Goal: Entertainment & Leisure: Consume media (video, audio)

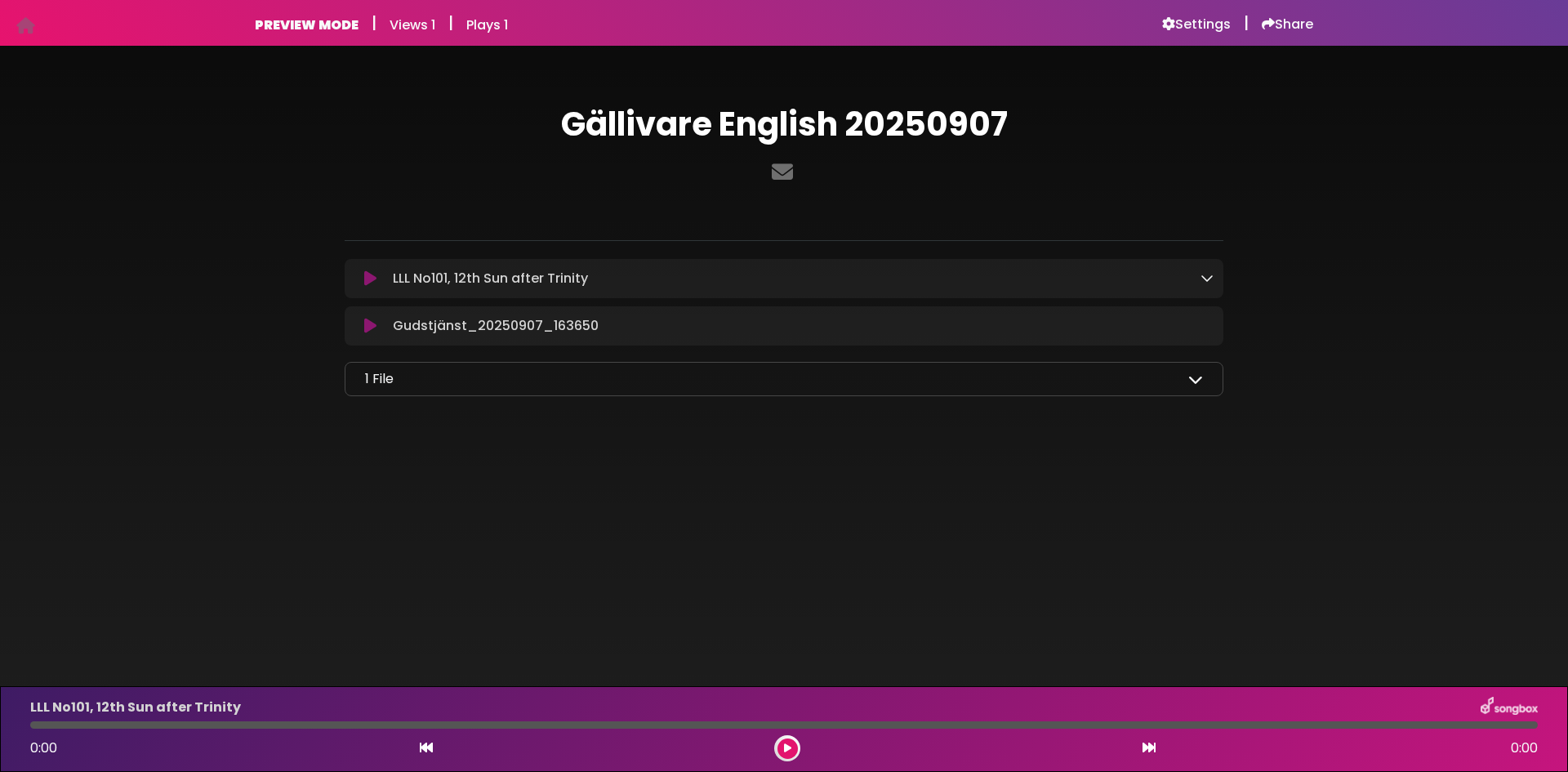
click at [372, 285] on icon at bounding box center [370, 279] width 12 height 16
click at [791, 750] on button at bounding box center [787, 748] width 20 height 20
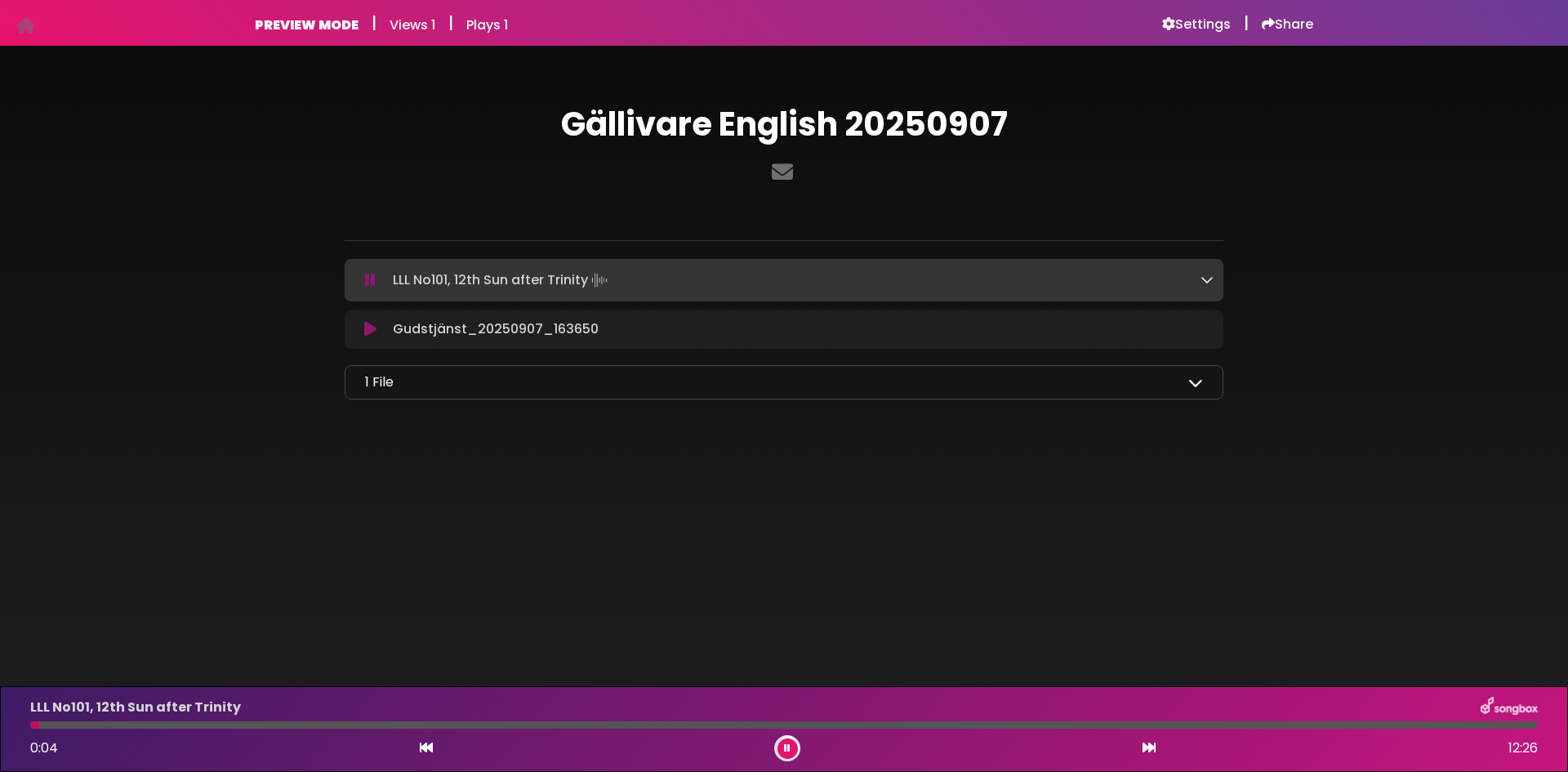
click at [791, 752] on button at bounding box center [787, 748] width 20 height 20
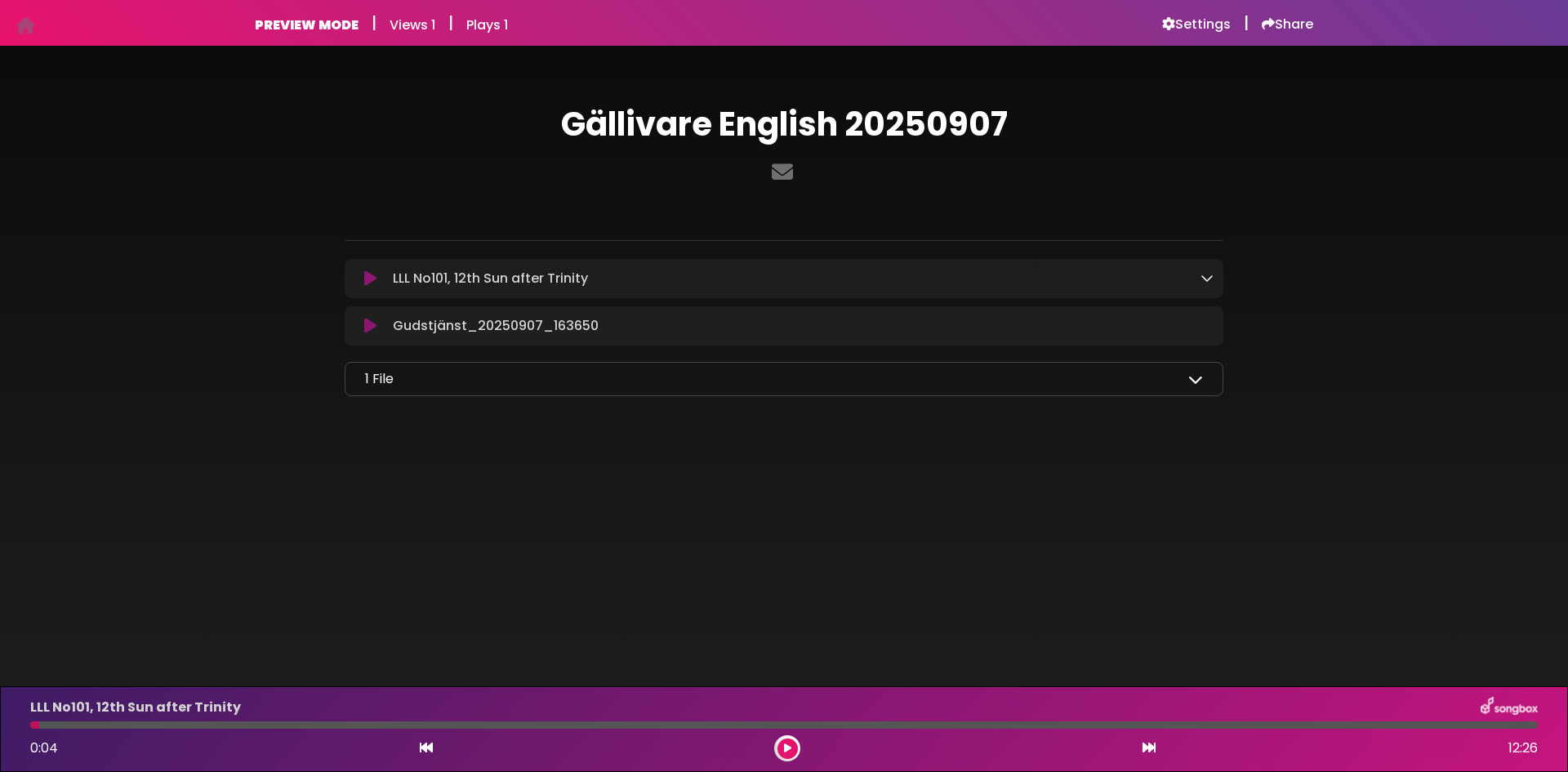
click at [370, 329] on icon at bounding box center [370, 326] width 12 height 16
click at [787, 746] on icon at bounding box center [788, 748] width 7 height 10
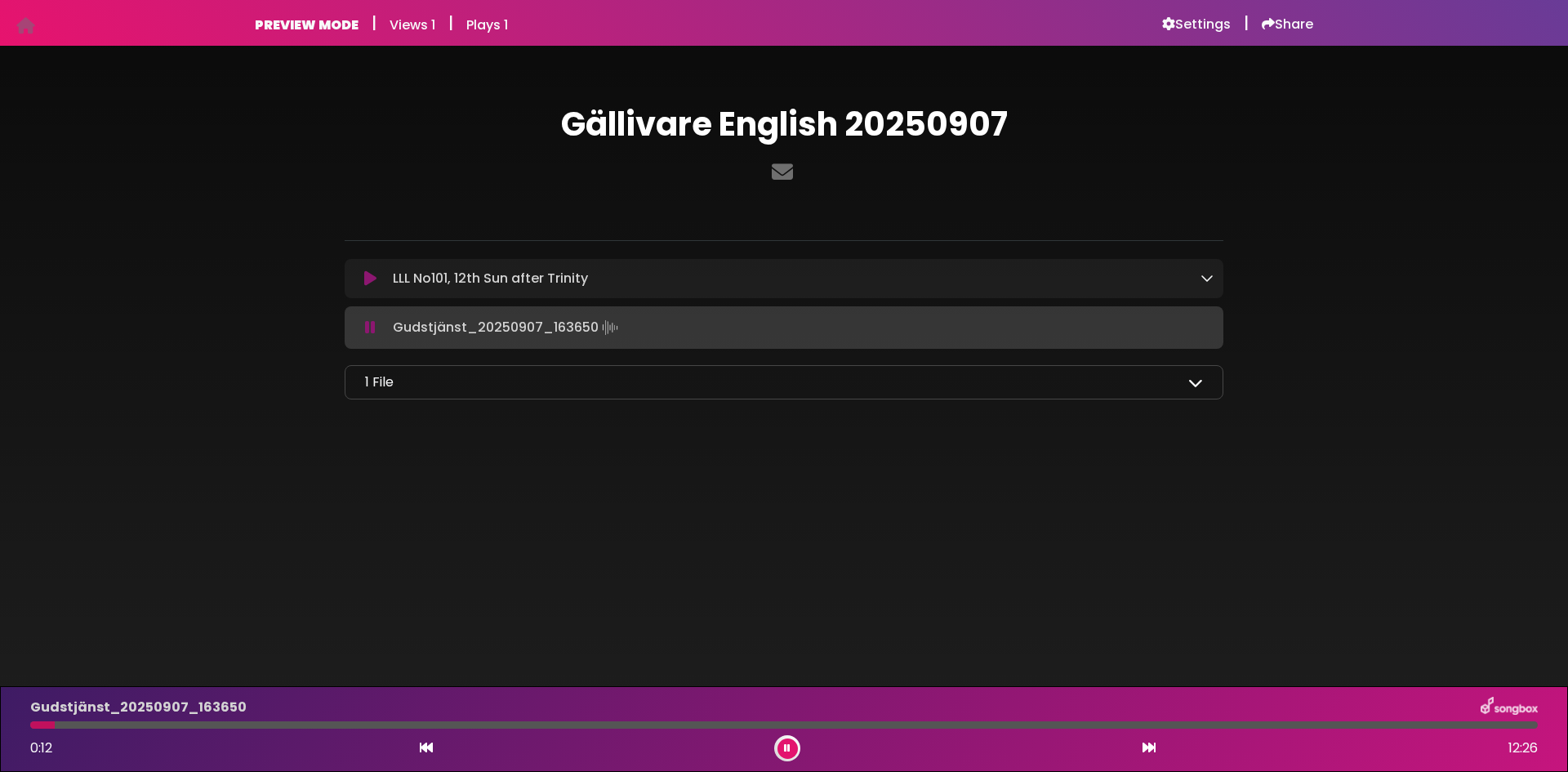
click at [792, 746] on button at bounding box center [787, 748] width 20 height 20
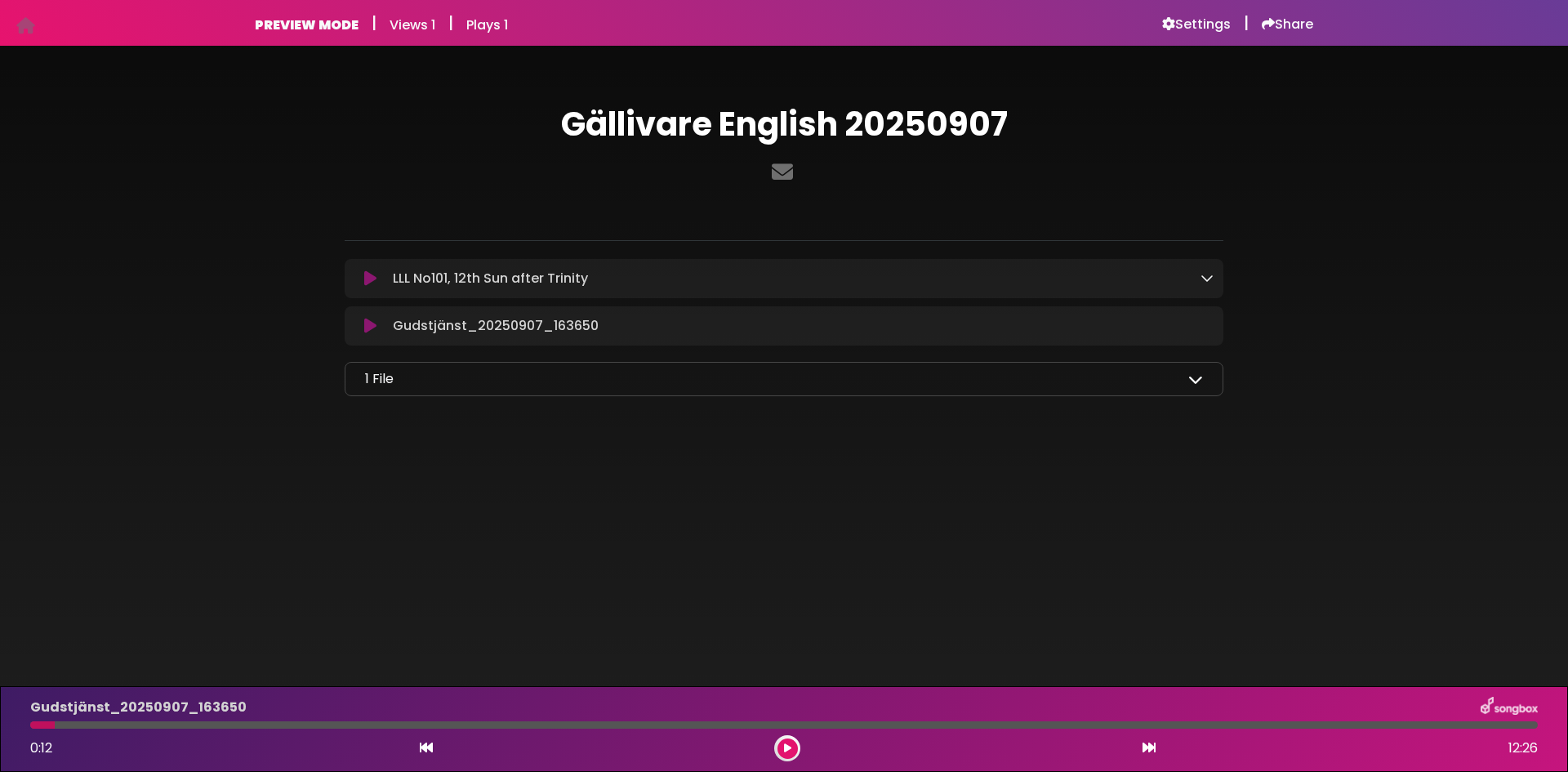
click at [509, 379] on div "1 File" at bounding box center [784, 379] width 838 height 20
click at [915, 335] on div "Gudstjänst_20250907_163650 Loading Track..." at bounding box center [800, 326] width 827 height 20
click at [303, 726] on div at bounding box center [784, 726] width 1508 height 7
click at [1146, 749] on icon at bounding box center [1149, 747] width 13 height 13
click at [779, 746] on button at bounding box center [787, 748] width 20 height 20
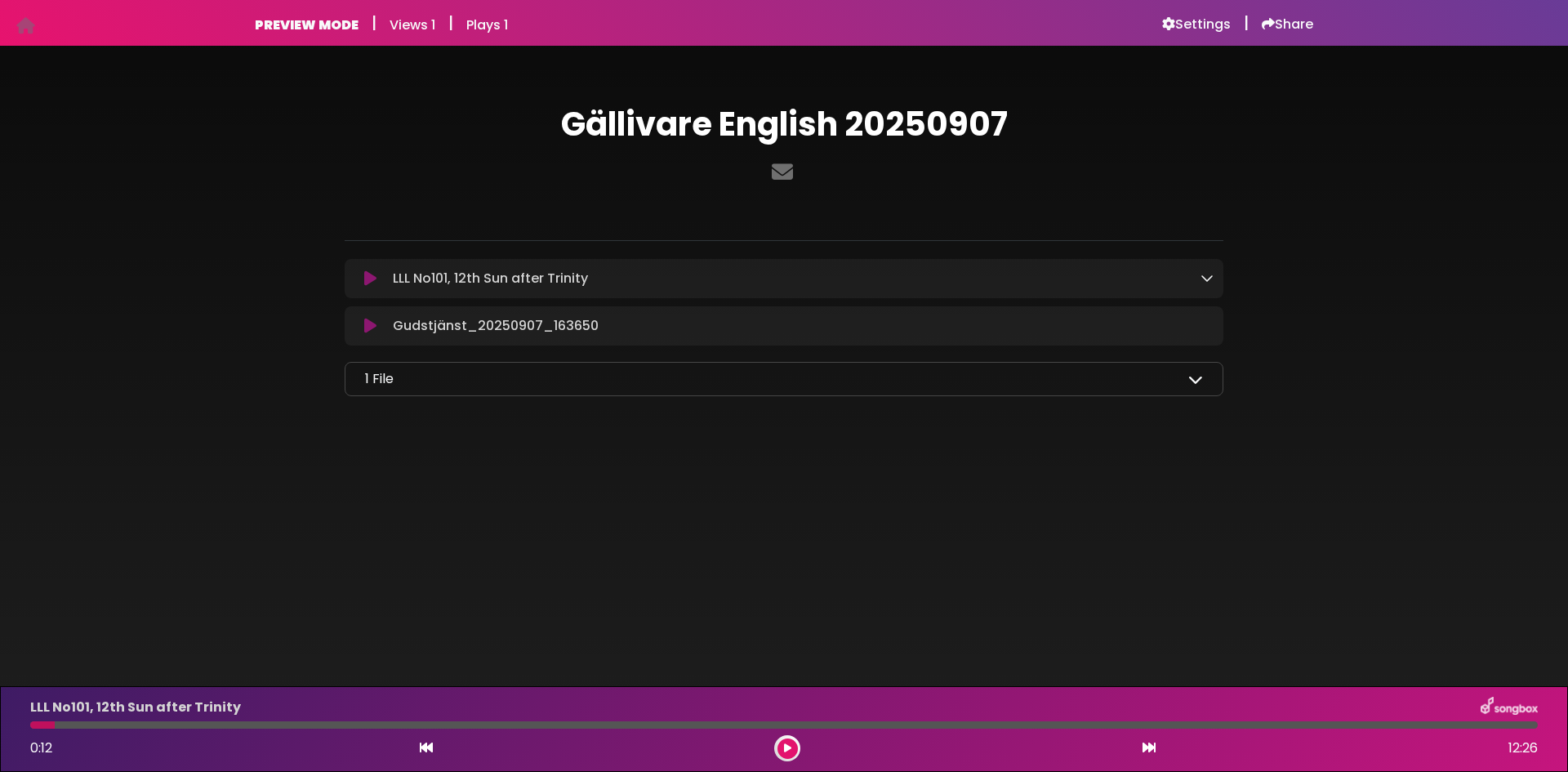
click at [779, 746] on button at bounding box center [787, 748] width 20 height 20
click at [777, 750] on button at bounding box center [787, 748] width 20 height 20
click at [796, 747] on button at bounding box center [787, 748] width 20 height 20
click at [1150, 746] on icon at bounding box center [1149, 747] width 13 height 13
click at [784, 749] on icon at bounding box center [788, 748] width 7 height 10
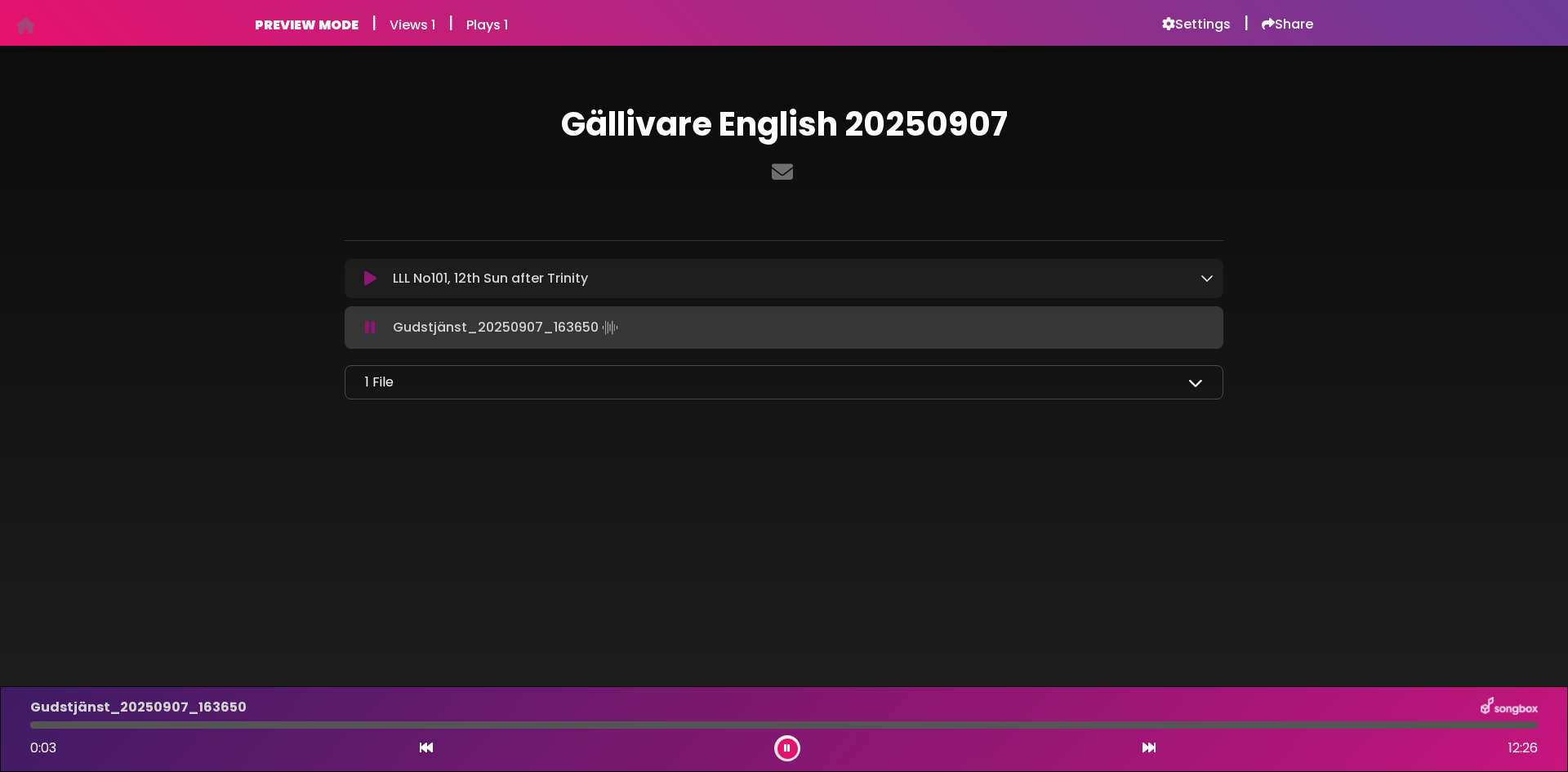
click at [784, 749] on icon at bounding box center [787, 748] width 6 height 10
click at [787, 752] on icon at bounding box center [787, 748] width 6 height 10
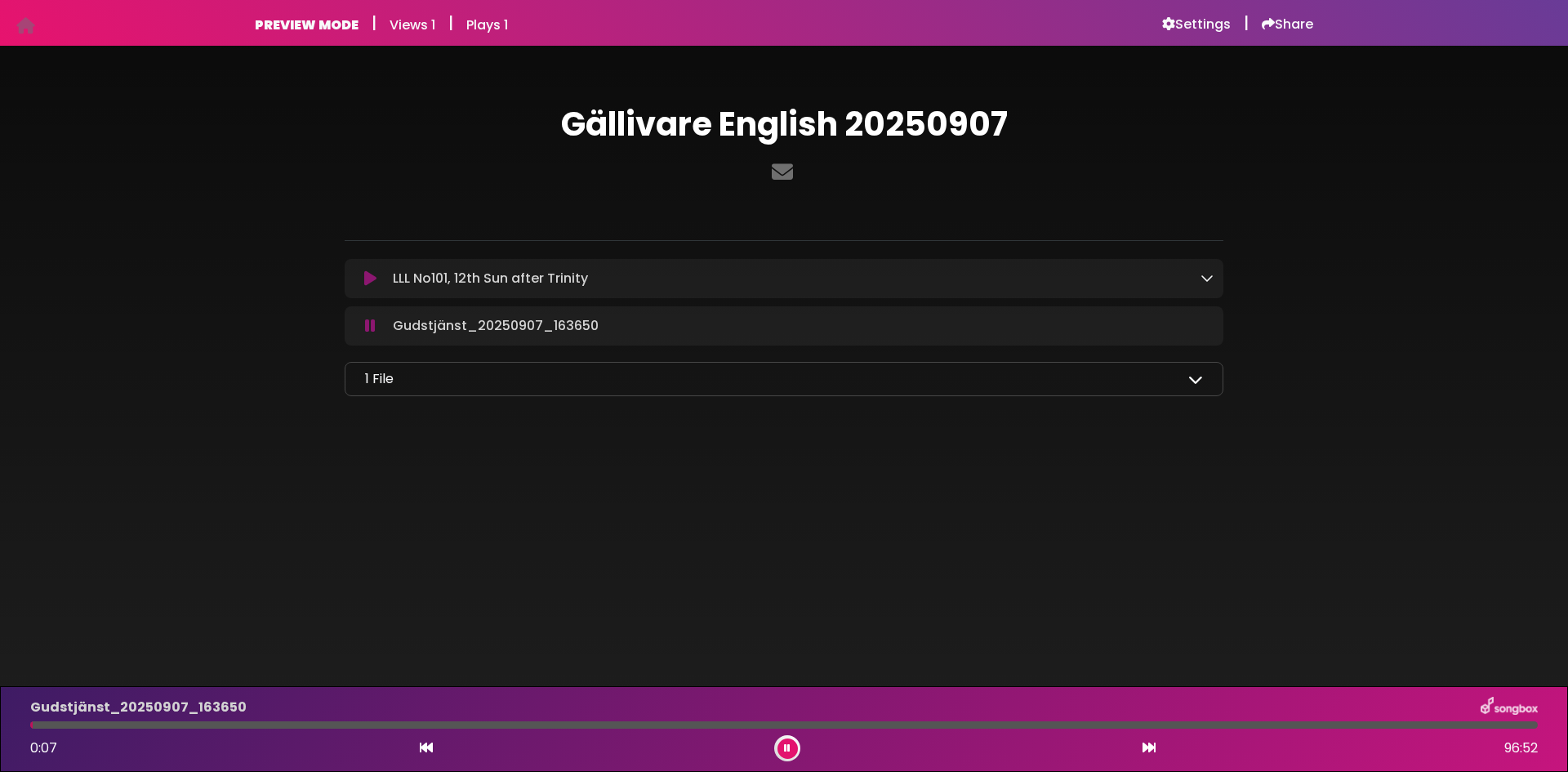
click at [783, 752] on button at bounding box center [787, 748] width 20 height 20
click at [789, 748] on icon at bounding box center [788, 748] width 7 height 10
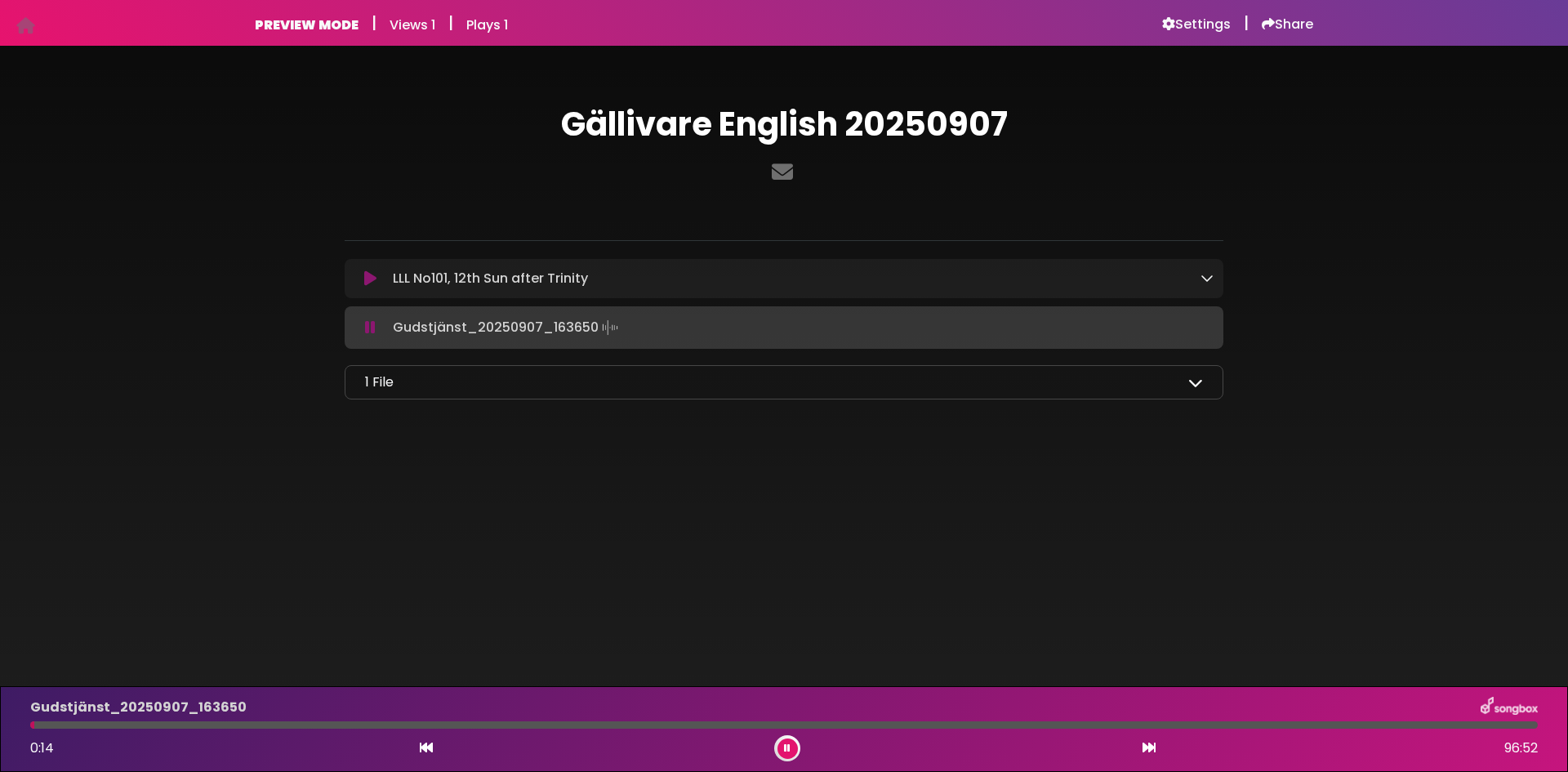
click at [46, 729] on div "Gudstjänst_20250907_163650 0:14 96:52" at bounding box center [784, 729] width 1527 height 65
click at [46, 729] on div "Gudstjänst_20250907_163650 0:15 96:52" at bounding box center [784, 729] width 1527 height 65
click at [40, 725] on div at bounding box center [784, 726] width 1508 height 7
click at [43, 726] on div at bounding box center [784, 726] width 1508 height 7
click at [794, 750] on button at bounding box center [787, 748] width 20 height 20
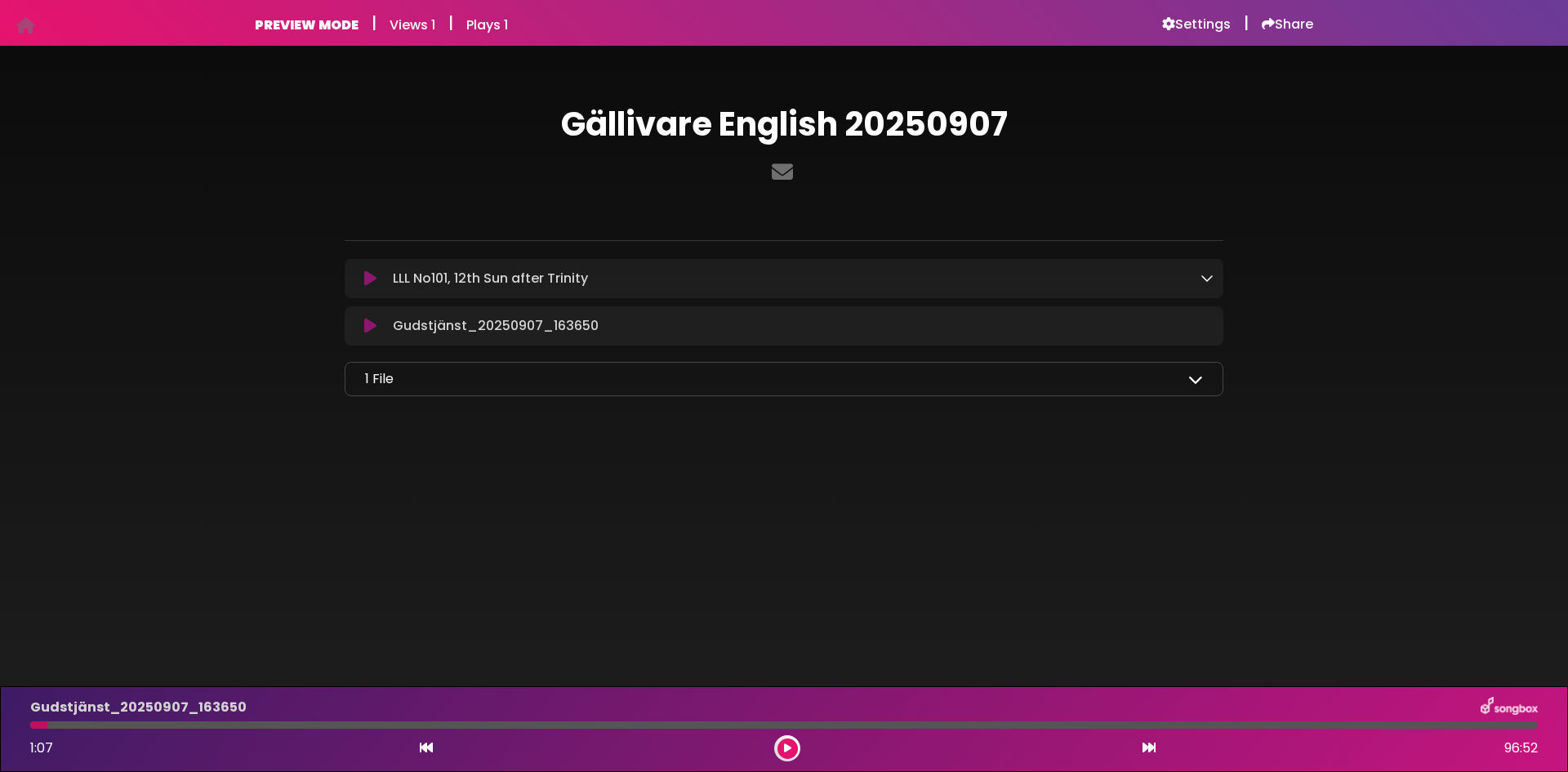
click at [791, 752] on button at bounding box center [787, 748] width 20 height 20
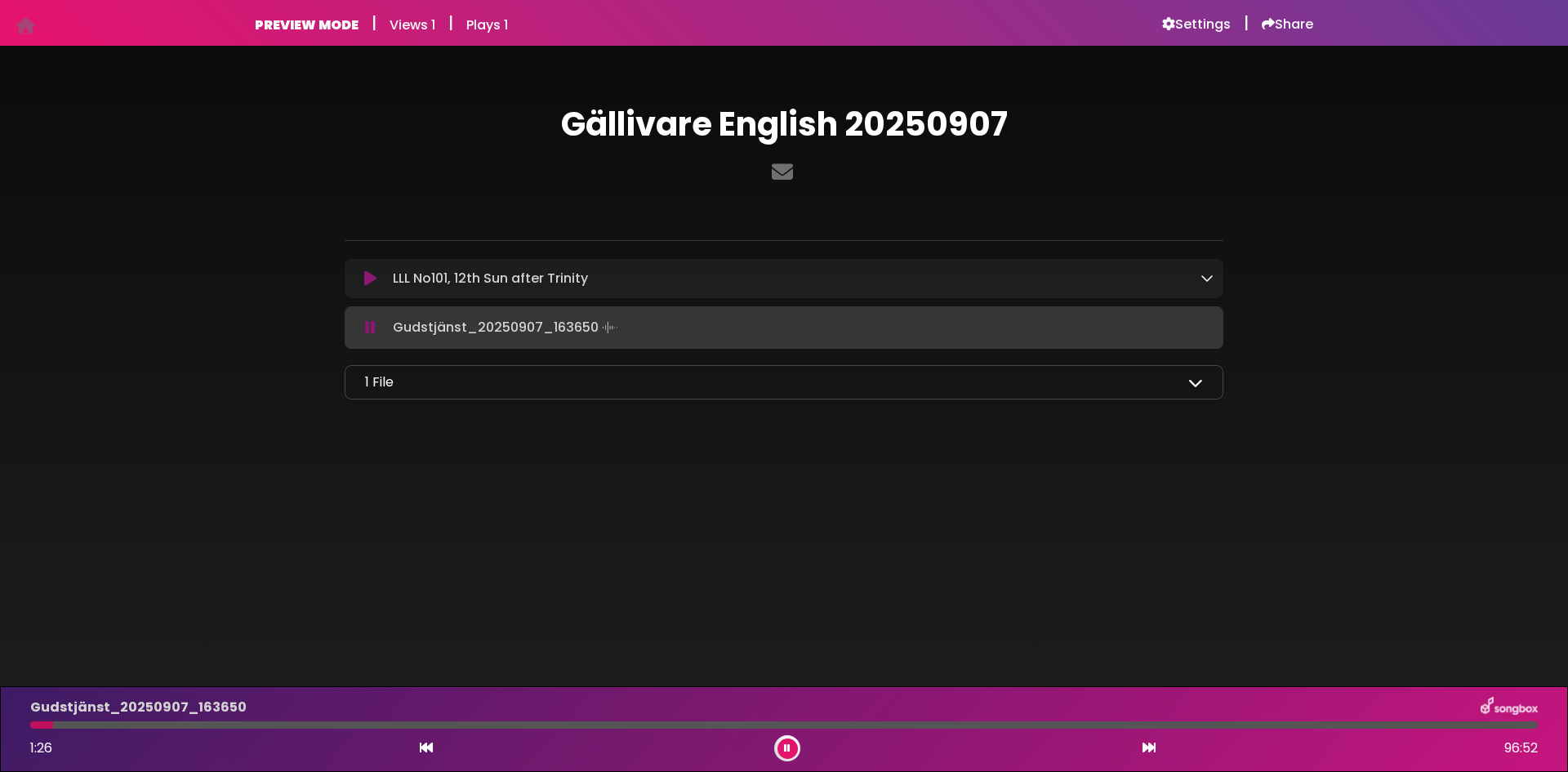
click at [789, 747] on icon at bounding box center [787, 748] width 6 height 10
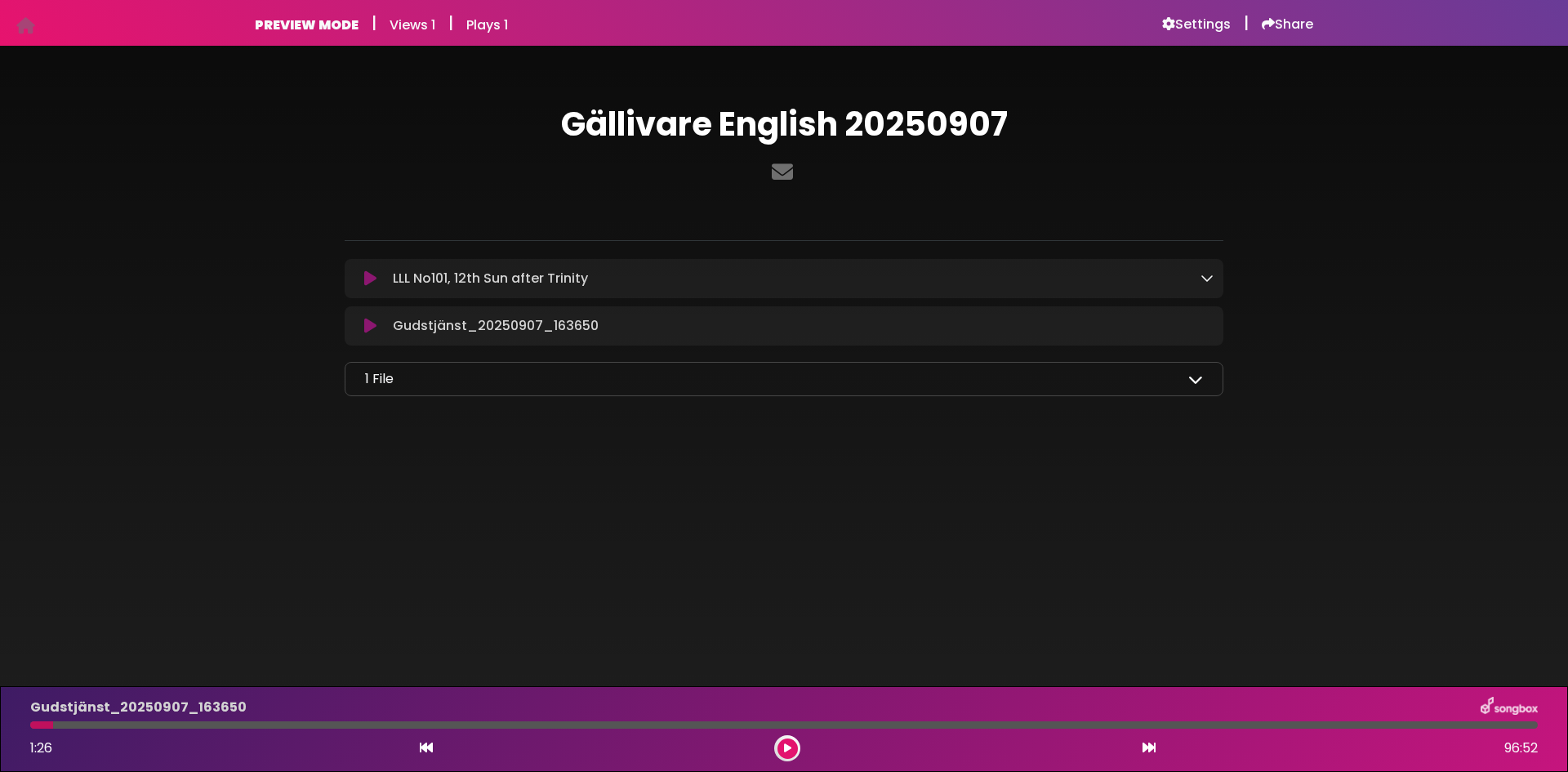
click at [183, 725] on div at bounding box center [784, 726] width 1508 height 7
drag, startPoint x: 70, startPoint y: 726, endPoint x: 153, endPoint y: 730, distance: 83.1
click at [153, 730] on div "Gudstjänst_20250907_163650 1:26 96:52" at bounding box center [784, 729] width 1527 height 65
drag, startPoint x: 46, startPoint y: 726, endPoint x: 139, endPoint y: 732, distance: 93.2
click at [139, 732] on div "Gudstjänst_20250907_163650 1:26 96:52" at bounding box center [784, 729] width 1527 height 65
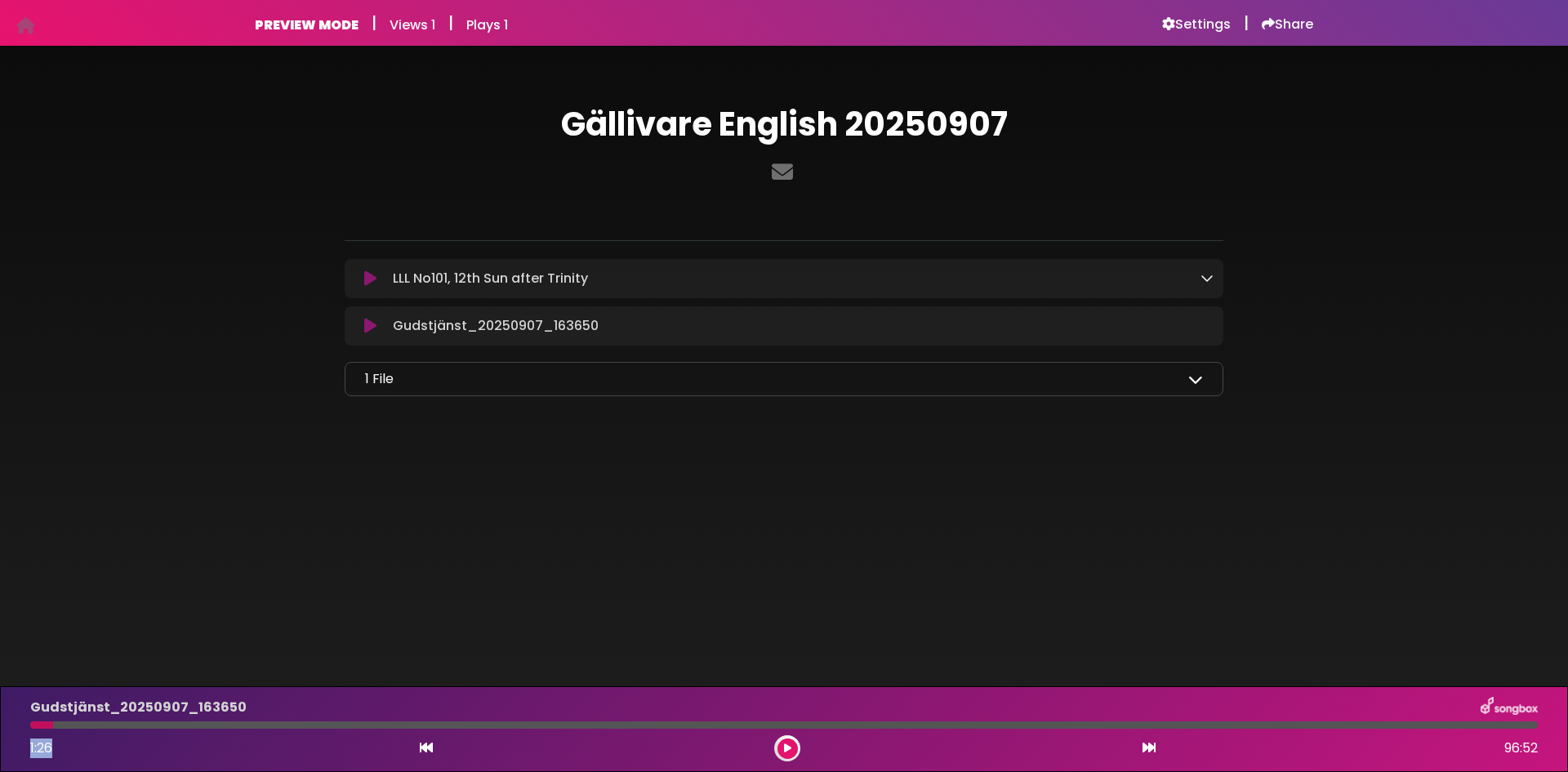
click at [789, 749] on icon at bounding box center [788, 748] width 7 height 10
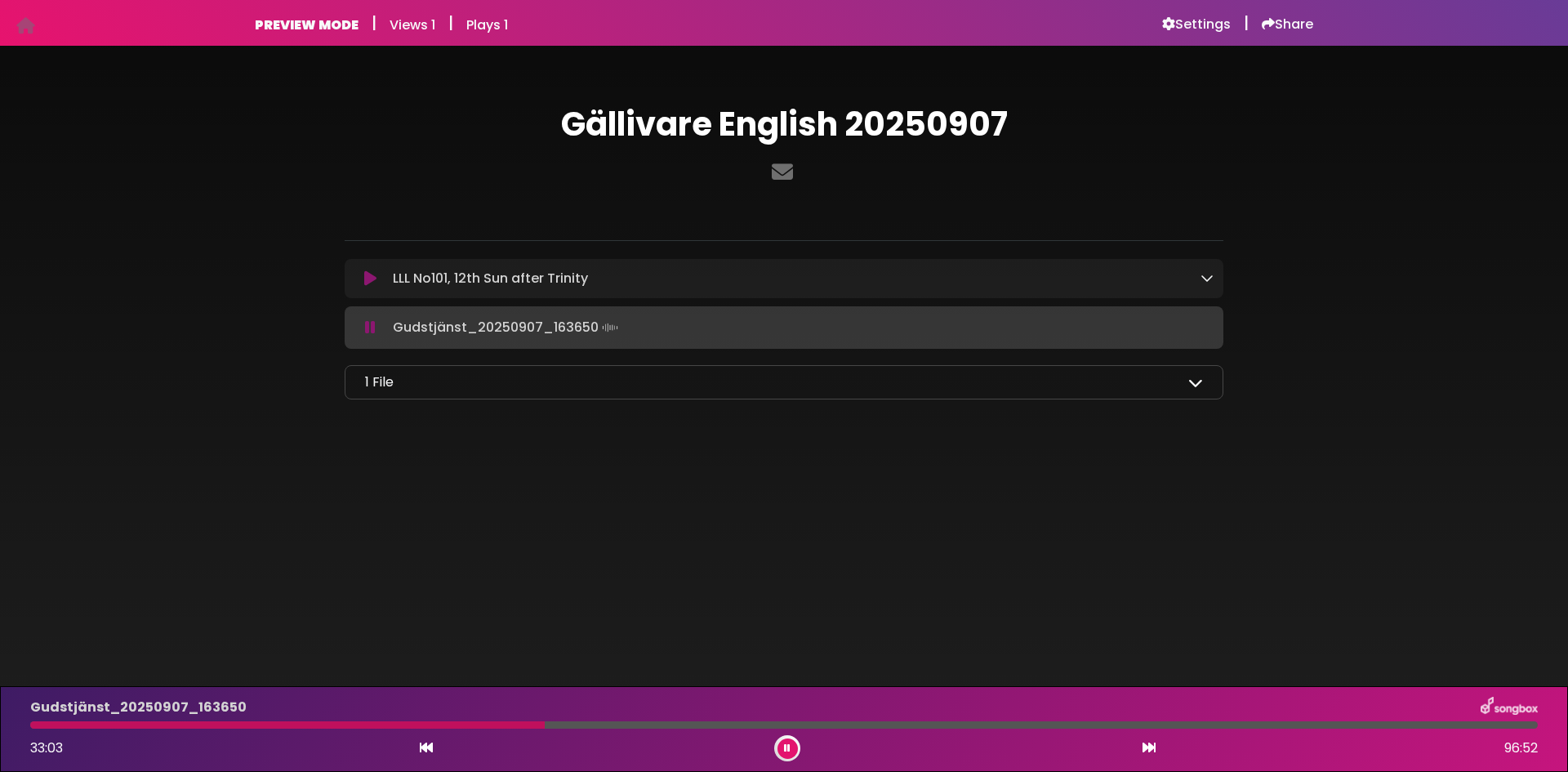
click at [546, 690] on div "Gudstjänst_20250907_163650 33:03 96:52" at bounding box center [784, 729] width 1568 height 86
click at [525, 730] on div "Gudstjänst_20250907_163650 33:15 96:52" at bounding box center [784, 729] width 1527 height 65
drag, startPoint x: 548, startPoint y: 726, endPoint x: 518, endPoint y: 728, distance: 30.1
click at [518, 728] on div at bounding box center [784, 726] width 1508 height 7
click at [786, 755] on button at bounding box center [787, 748] width 20 height 20
